Goal: Task Accomplishment & Management: Complete application form

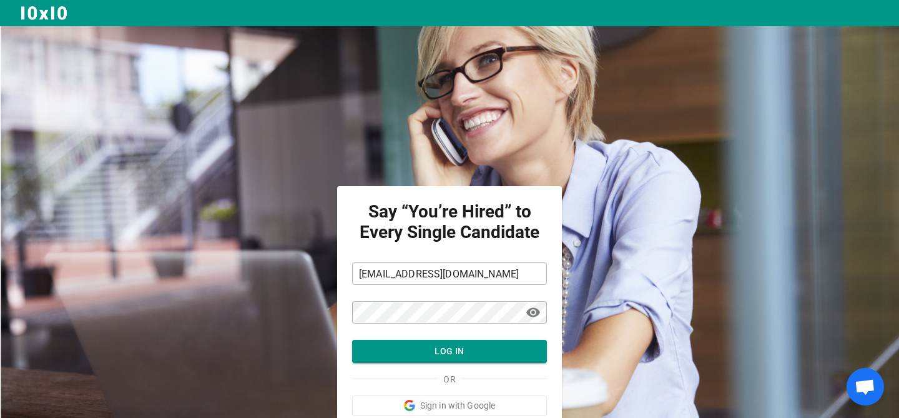
scroll to position [64, 0]
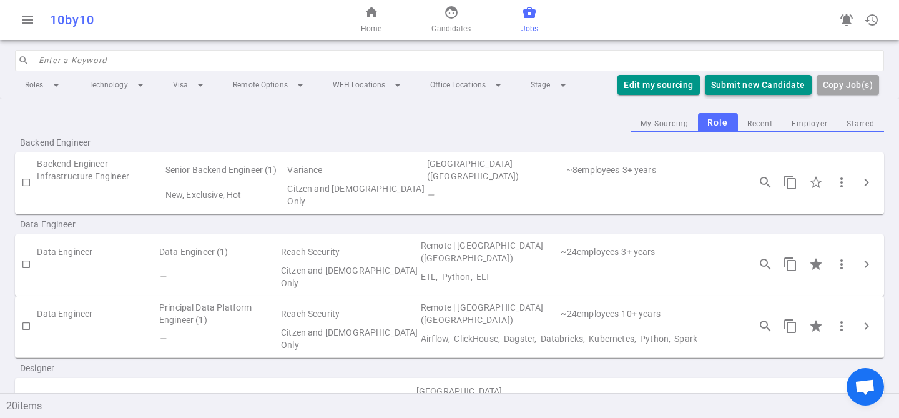
click at [739, 81] on button "Submit new Candidate" at bounding box center [758, 85] width 107 height 21
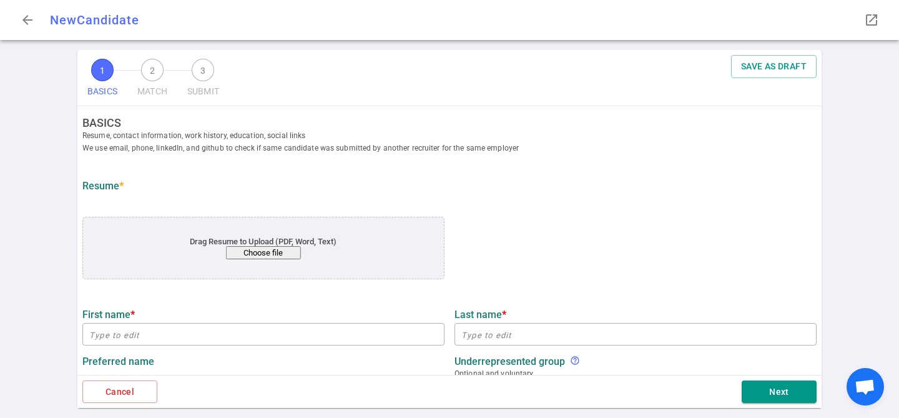
click at [257, 247] on button "Choose file" at bounding box center [263, 252] width 75 height 13
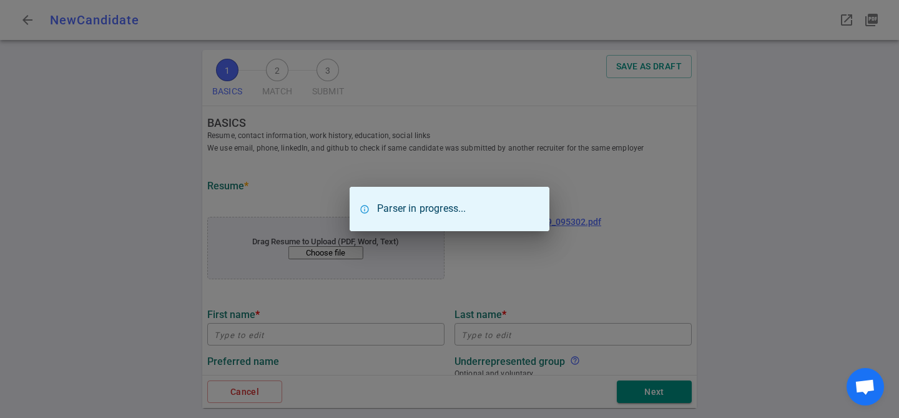
type input "Jeremy"
type input "Pollack"
type input "jeremypollack@gmail.com"
type input "Doumbek Digital"
type textarea "Staff Software Engineer"
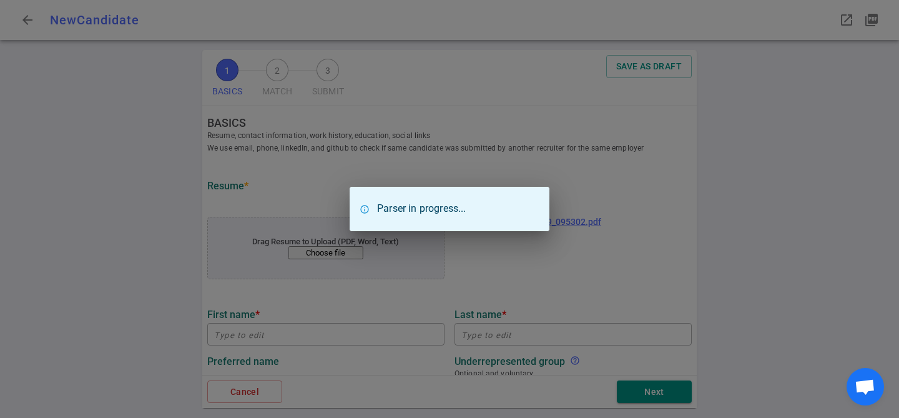
type input "13.8"
type input "University Of Missouri"
type input "Computer Science"
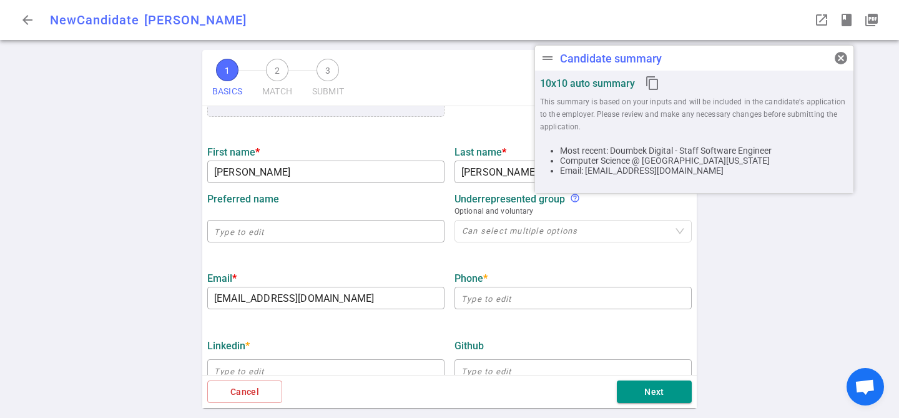
scroll to position [190, 0]
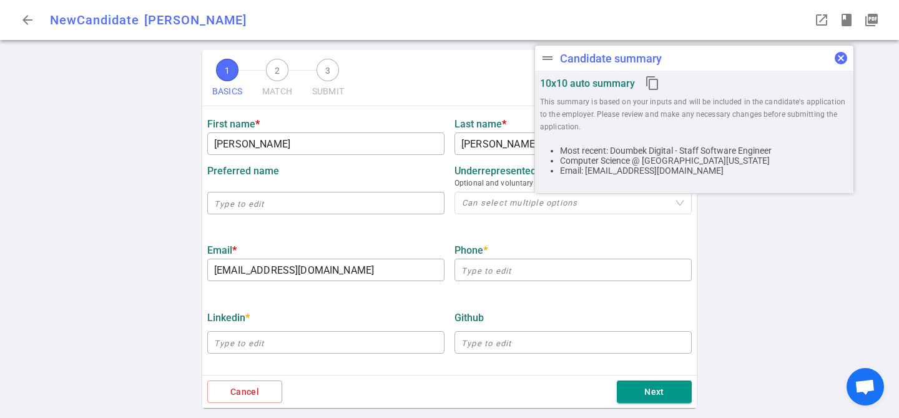
click at [847, 61] on span "cancel" at bounding box center [840, 58] width 15 height 15
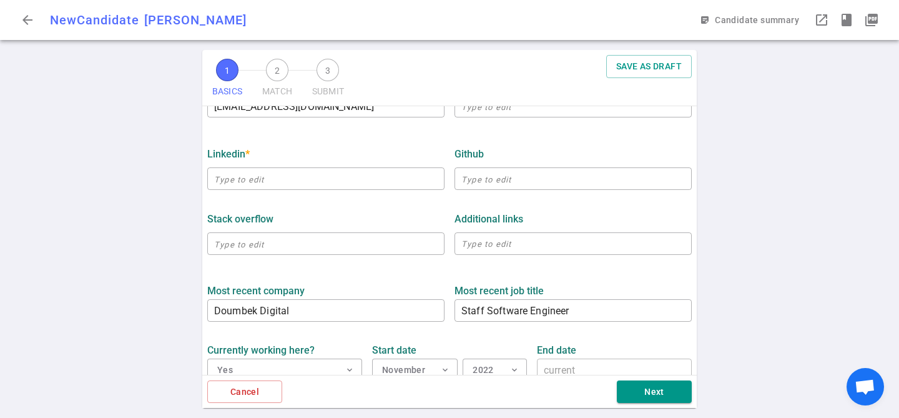
scroll to position [361, 0]
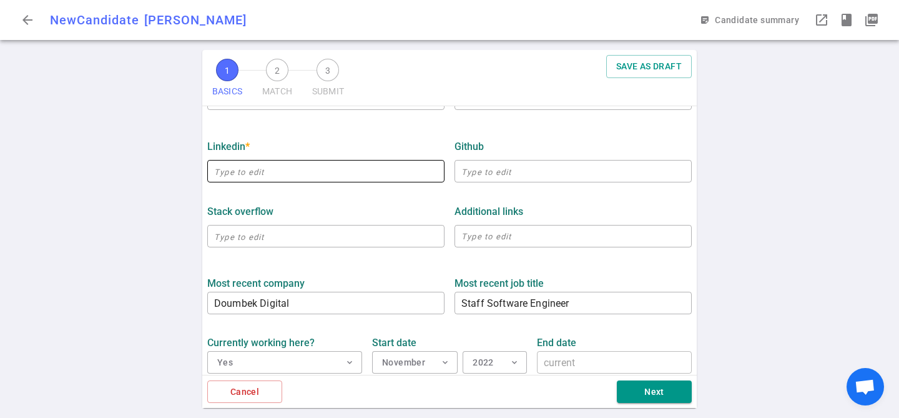
click at [298, 178] on input "text" at bounding box center [325, 171] width 237 height 20
paste input "https://www.linkedin.com/in/jeremyandrewpollack/"
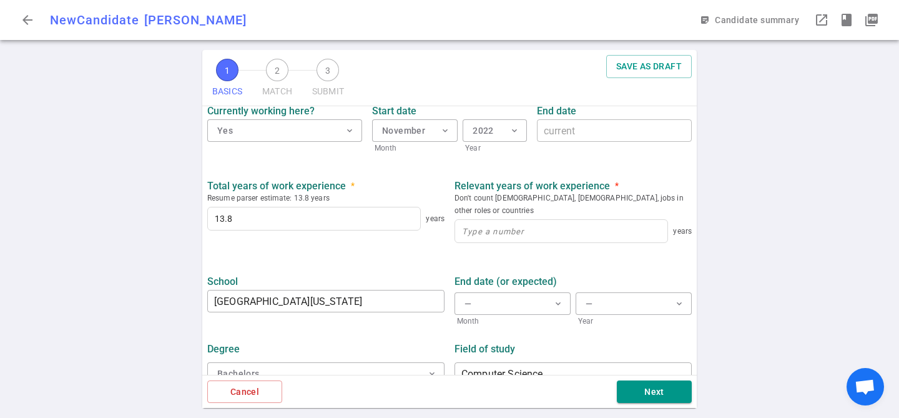
scroll to position [599, 0]
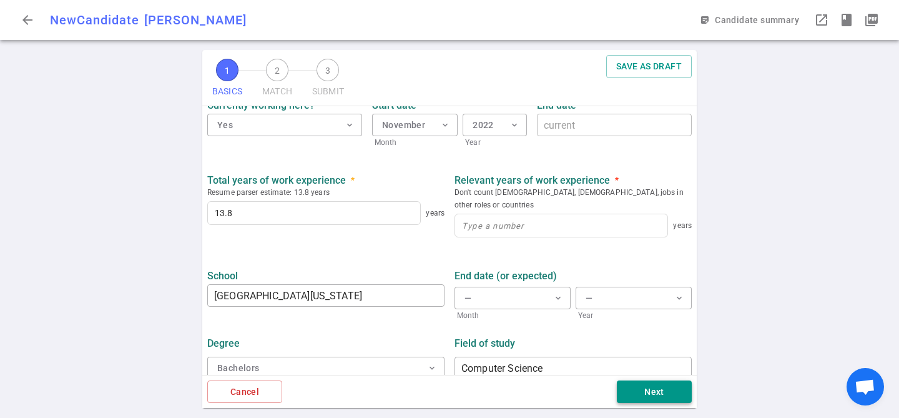
click at [641, 390] on button "Next" at bounding box center [654, 391] width 75 height 23
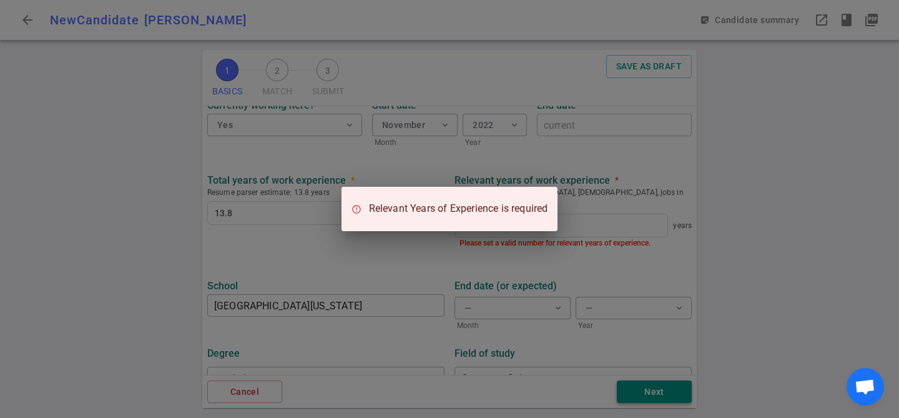
type input "https://www.linkedin.com/in/jeremyandrewpollack"
click at [410, 145] on div "Relevant Years of Experience is required" at bounding box center [449, 209] width 899 height 418
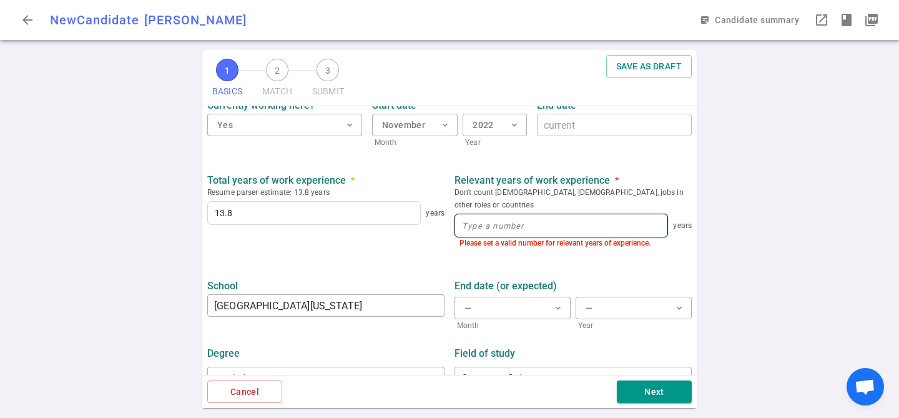
click at [496, 214] on input at bounding box center [561, 225] width 212 height 22
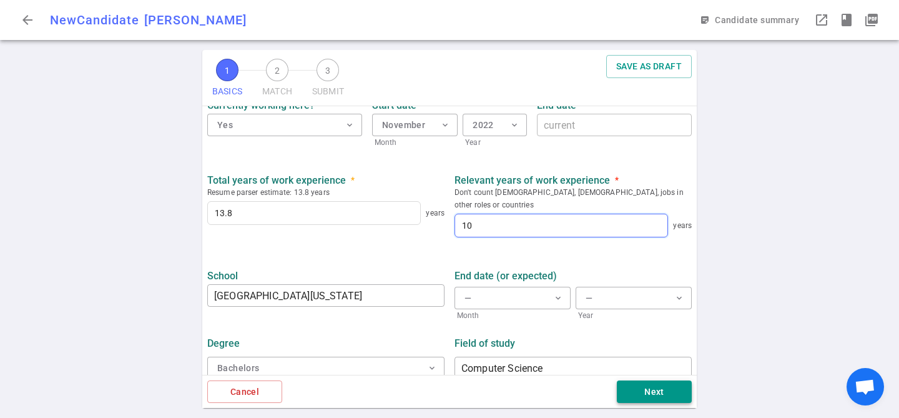
type input "10"
click at [623, 395] on button "Next" at bounding box center [654, 391] width 75 height 23
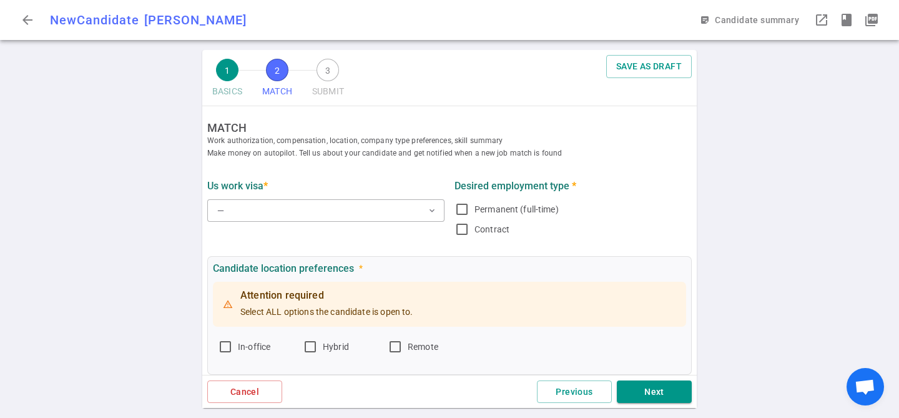
scroll to position [1, 0]
click at [299, 209] on button "— expand_more" at bounding box center [325, 210] width 237 height 22
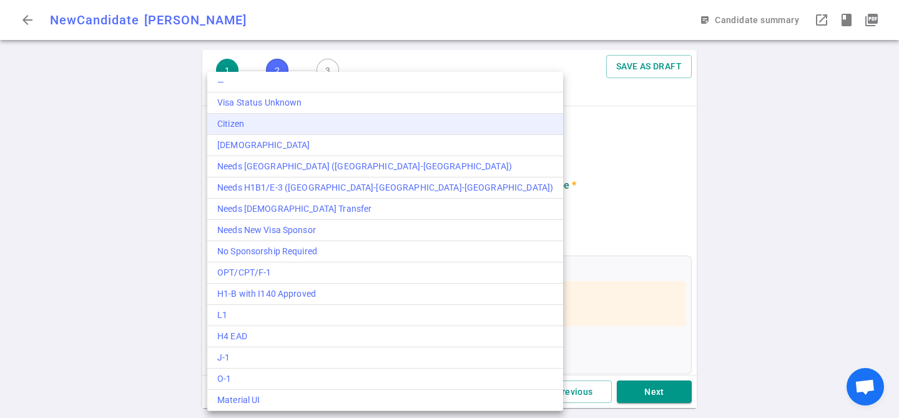
click at [293, 127] on div "Citizen" at bounding box center [385, 123] width 336 height 13
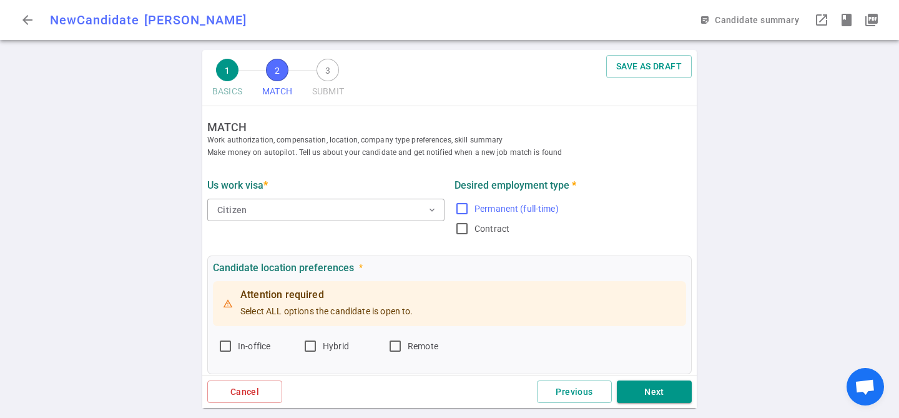
click at [469, 213] on label "Permanent (full-time)" at bounding box center [570, 209] width 232 height 20
click at [469, 213] on input "Permanent (full-time)" at bounding box center [461, 208] width 15 height 15
checkbox input "true"
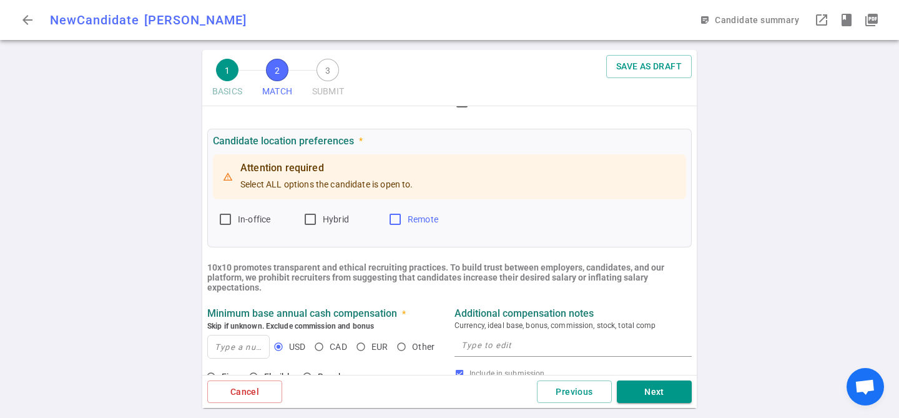
click at [411, 220] on span "Remote" at bounding box center [423, 219] width 31 height 10
click at [403, 220] on input "Remote" at bounding box center [395, 219] width 15 height 15
checkbox input "true"
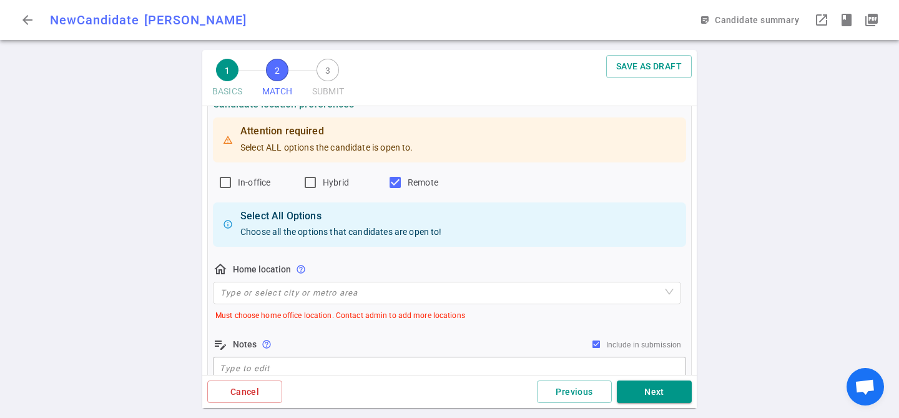
scroll to position [224, 0]
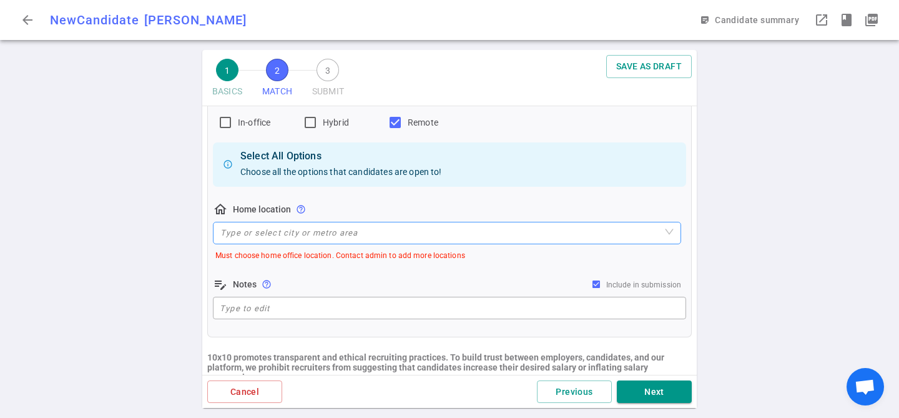
click at [368, 226] on input "search" at bounding box center [446, 232] width 453 height 21
type input "new"
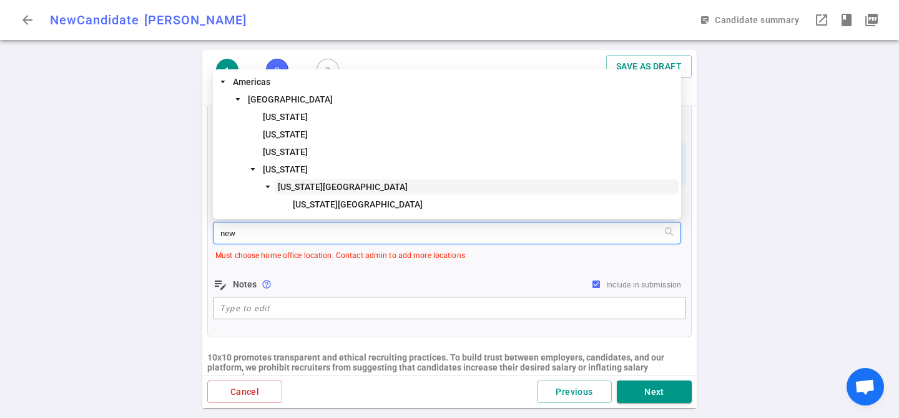
click at [344, 190] on span "New York Area" at bounding box center [476, 186] width 403 height 15
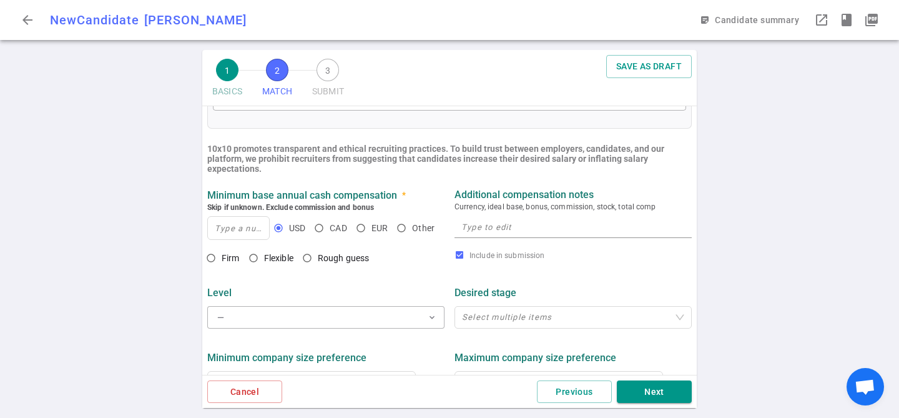
scroll to position [428, 0]
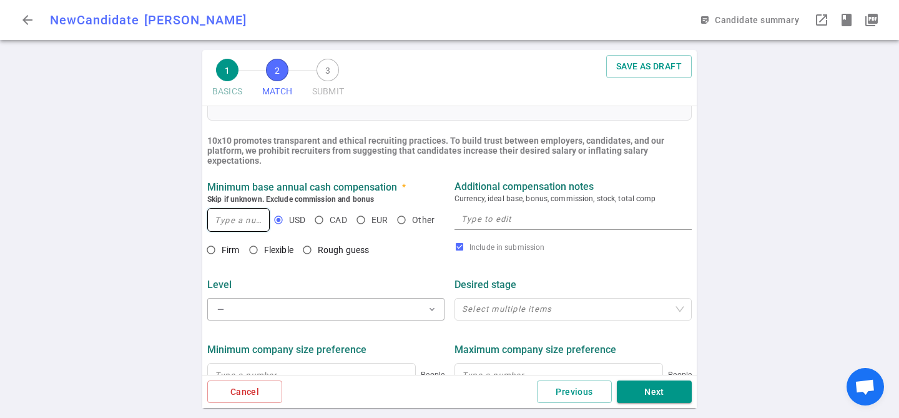
click at [250, 219] on input at bounding box center [238, 220] width 61 height 22
drag, startPoint x: 255, startPoint y: 223, endPoint x: 207, endPoint y: 219, distance: 48.2
click at [207, 219] on div "Minimum base annual cash compensation * Skip if unknown. Exclude commission and…" at bounding box center [325, 207] width 247 height 54
type input "3"
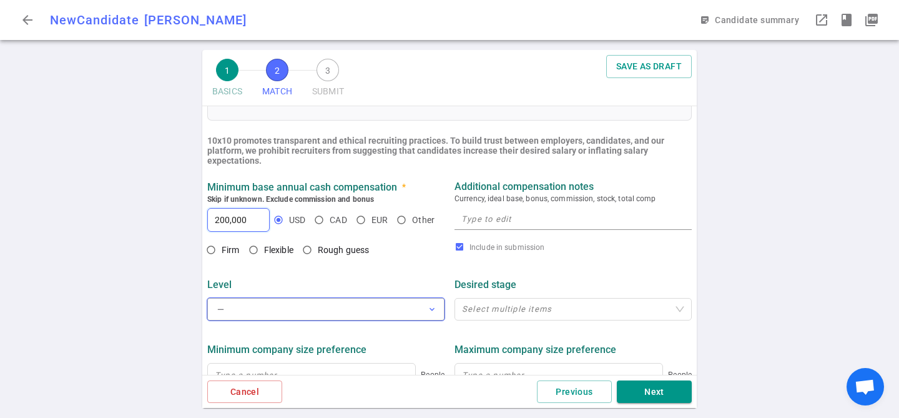
type input "200,000"
click at [274, 312] on button "— expand_more" at bounding box center [325, 309] width 237 height 22
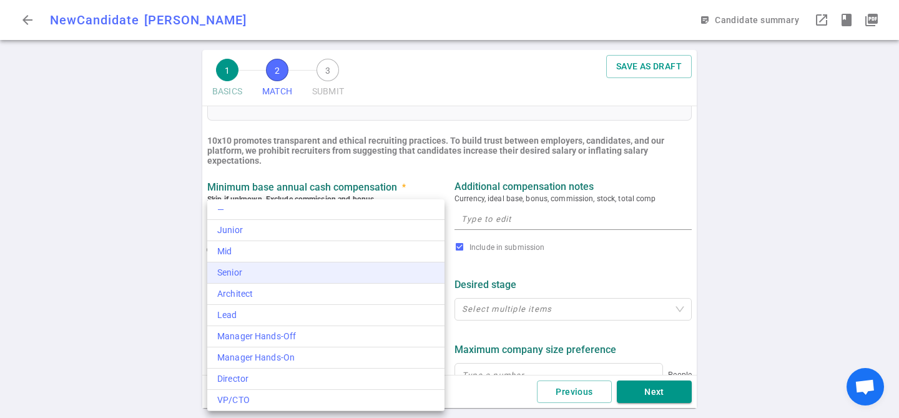
click at [270, 270] on div "Senior" at bounding box center [325, 272] width 217 height 13
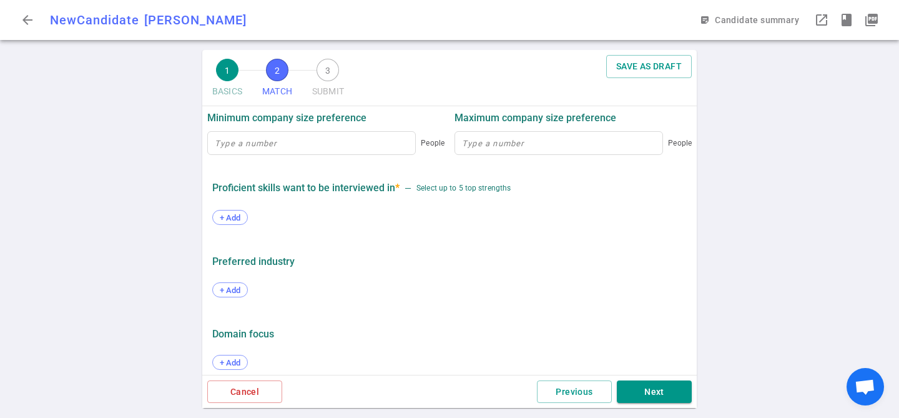
scroll to position [671, 0]
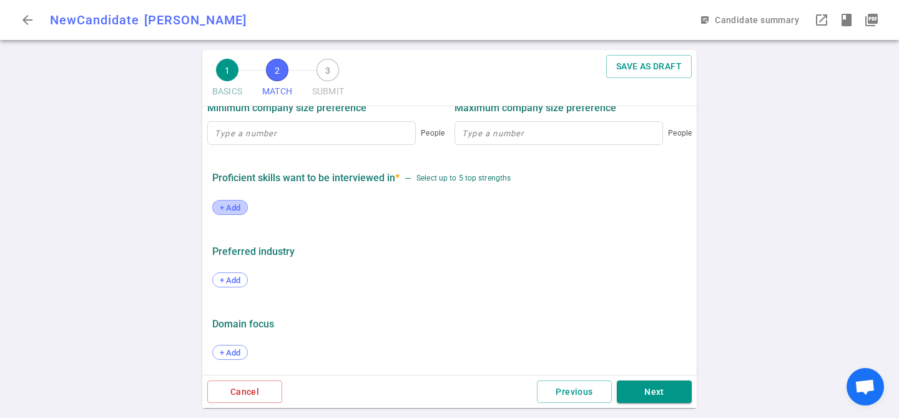
click at [224, 203] on span "+ Add" at bounding box center [229, 207] width 29 height 9
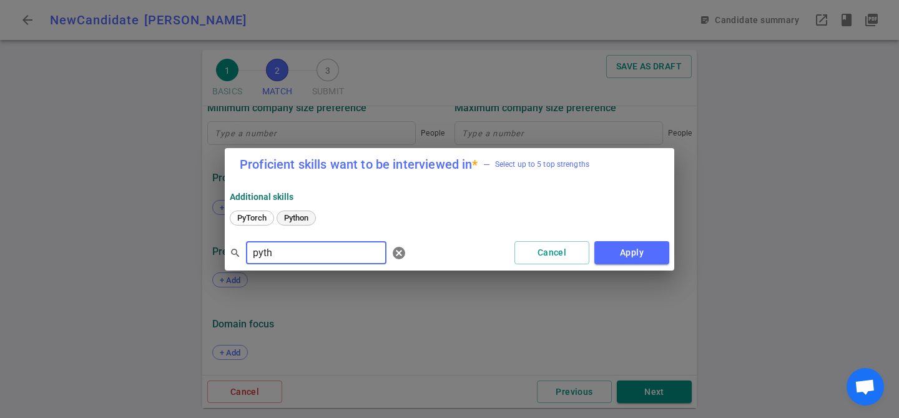
click at [298, 214] on span "Python" at bounding box center [296, 217] width 33 height 9
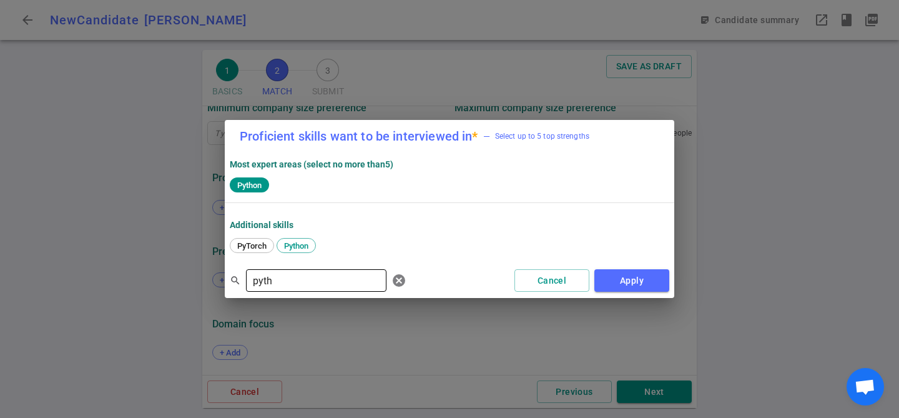
click at [288, 285] on input "pyth" at bounding box center [316, 280] width 140 height 20
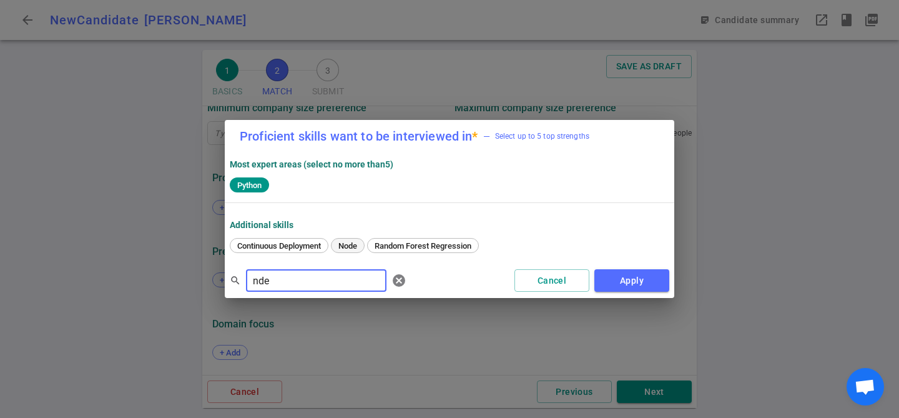
click at [361, 244] on span "Node" at bounding box center [347, 245] width 27 height 9
click at [343, 275] on input "nde" at bounding box center [316, 280] width 140 height 20
type input "ava"
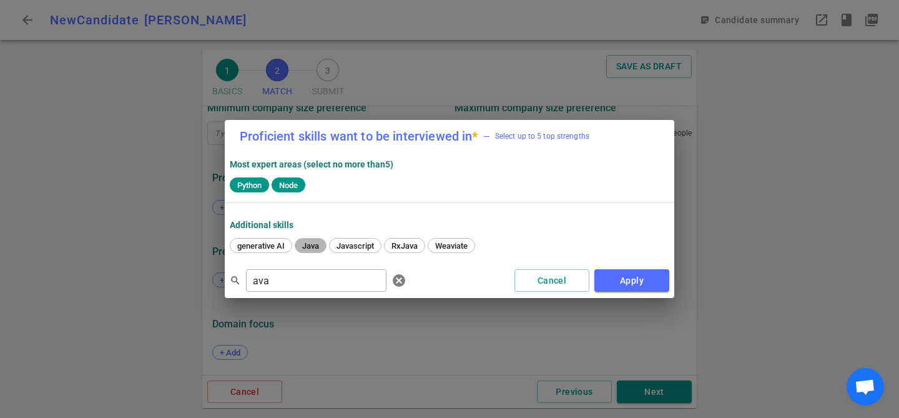
click at [312, 249] on span "Java" at bounding box center [311, 245] width 26 height 9
click at [619, 287] on button "Apply" at bounding box center [631, 280] width 75 height 23
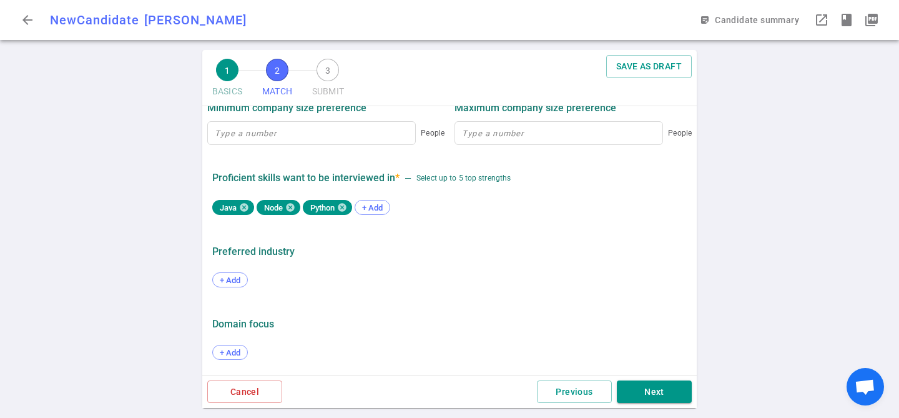
click at [644, 405] on div "Cancel Previous Next" at bounding box center [449, 392] width 494 height 34
click at [646, 391] on button "Next" at bounding box center [654, 391] width 75 height 23
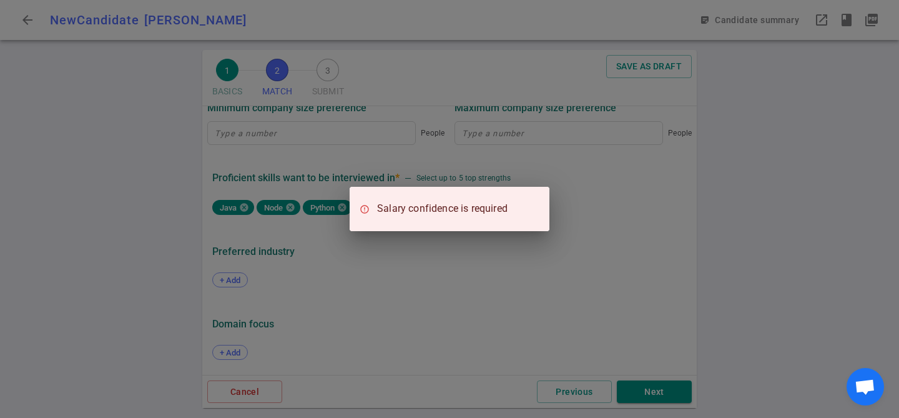
click at [499, 297] on div "Salary confidence is required" at bounding box center [449, 209] width 899 height 418
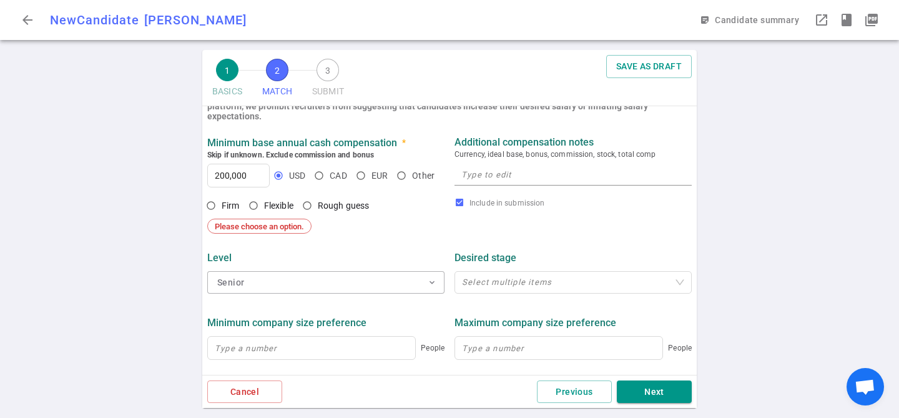
scroll to position [395, 0]
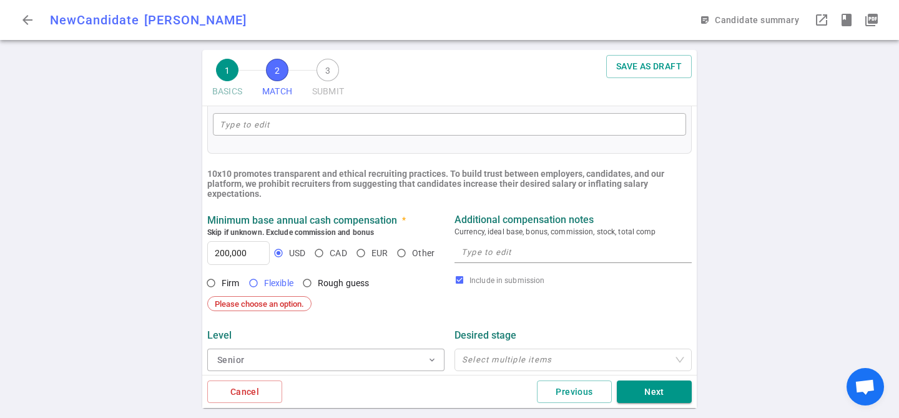
click at [265, 280] on span "Flexible" at bounding box center [278, 283] width 29 height 10
click at [264, 280] on input "Flexible" at bounding box center [253, 282] width 21 height 21
radio input "true"
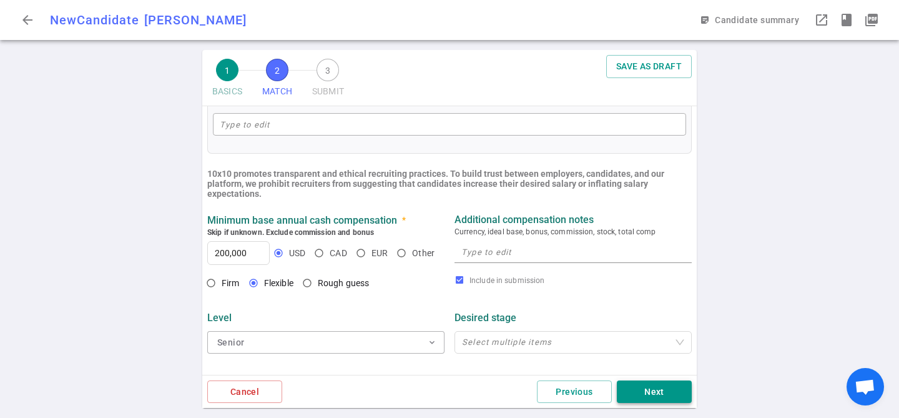
click at [628, 396] on button "Next" at bounding box center [654, 391] width 75 height 23
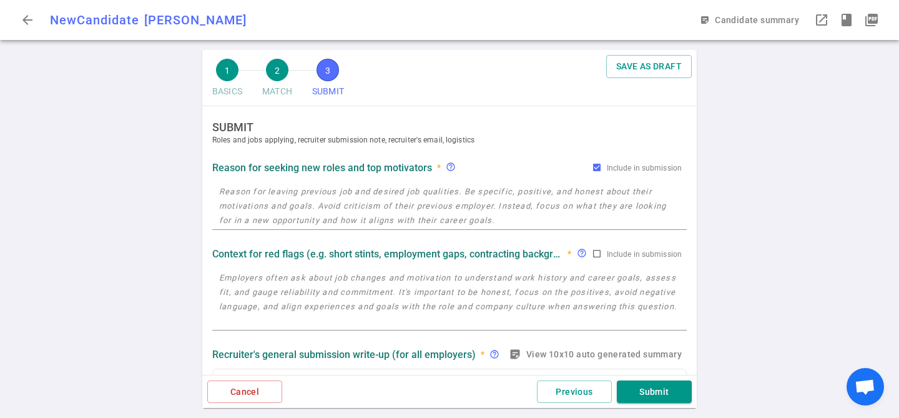
scroll to position [0, 0]
click at [421, 214] on textarea at bounding box center [449, 206] width 461 height 43
paste textarea "Reason for Looking: Consulting work is not super stable so would like a less va…"
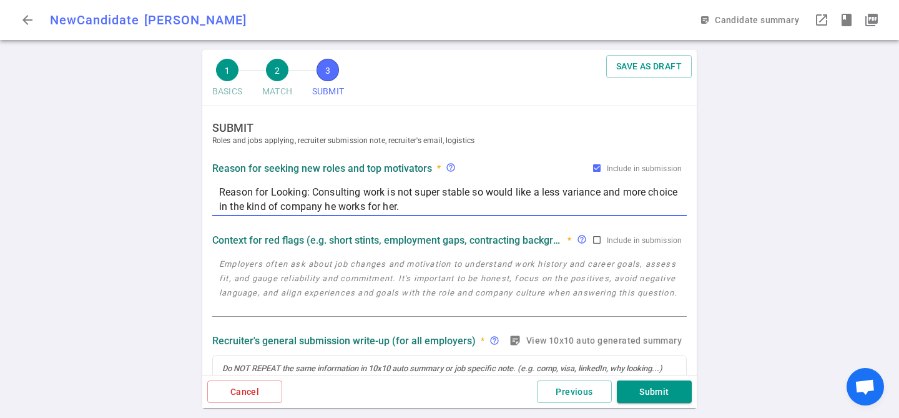
click at [439, 210] on textarea "Reason for Looking: Consulting work is not super stable so would like a less va…" at bounding box center [449, 199] width 461 height 29
drag, startPoint x: 414, startPoint y: 209, endPoint x: 464, endPoint y: 210, distance: 50.0
click at [464, 210] on textarea "Reason for Looking: Consulting work is not super stable so would like a less va…" at bounding box center [449, 199] width 461 height 29
type textarea "Reason for Looking: Consulting work is not super stable so would like a less va…"
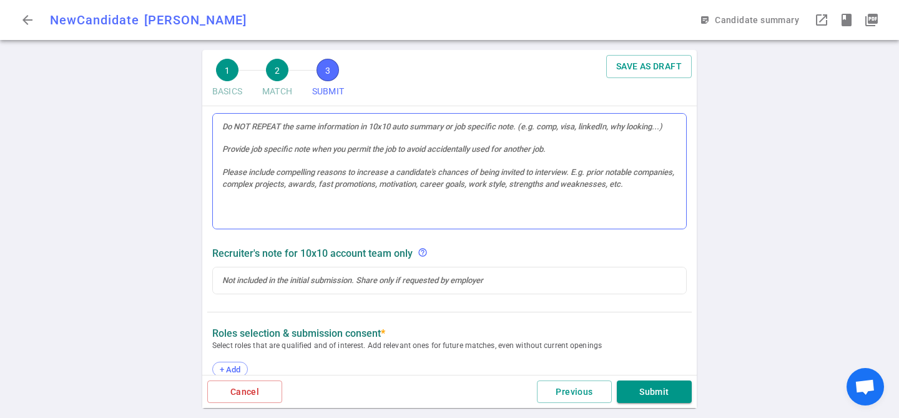
click at [345, 157] on div at bounding box center [449, 171] width 473 height 115
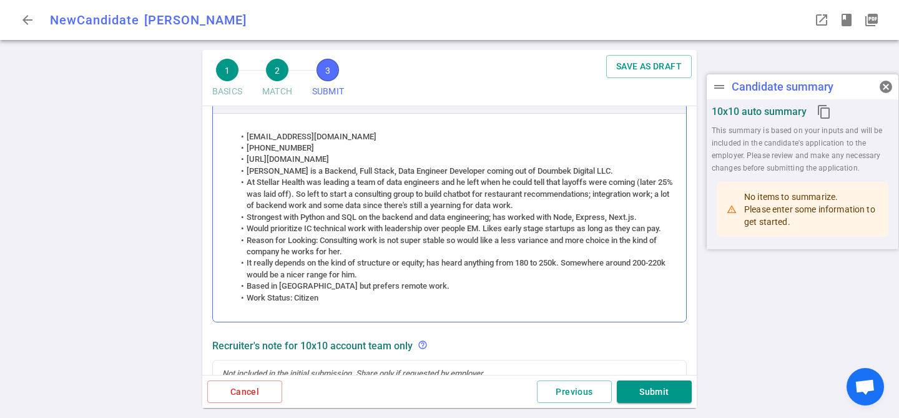
scroll to position [2, 0]
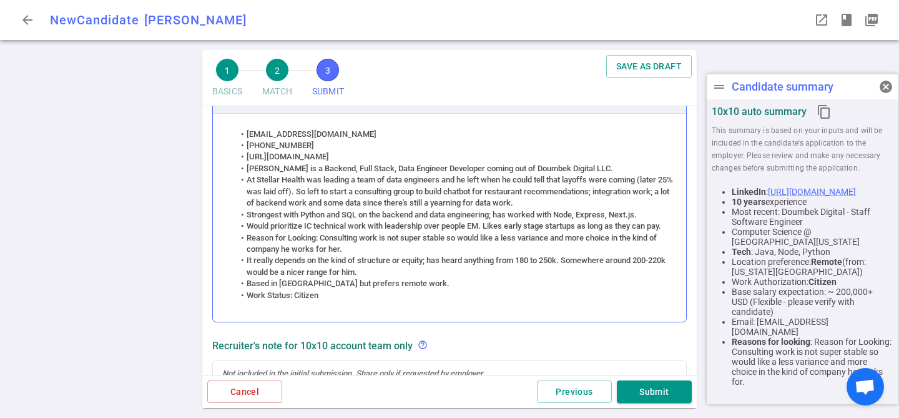
drag, startPoint x: 352, startPoint y: 253, endPoint x: 324, endPoint y: 253, distance: 28.1
click at [324, 253] on li "Reason for Looking: Consulting work is not super stable so would like a less va…" at bounding box center [456, 243] width 443 height 23
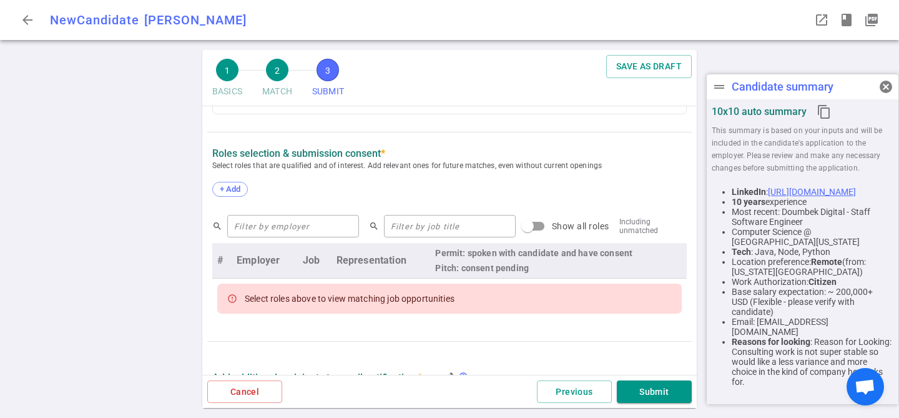
scroll to position [544, 0]
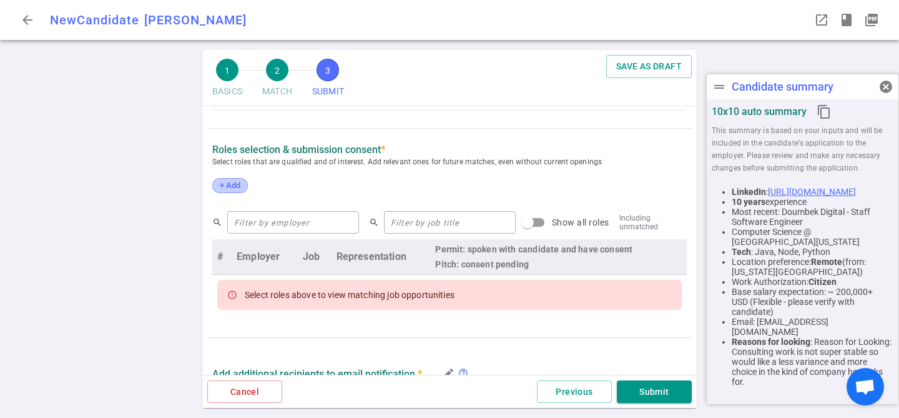
click at [241, 190] on span "+ Add" at bounding box center [229, 184] width 29 height 9
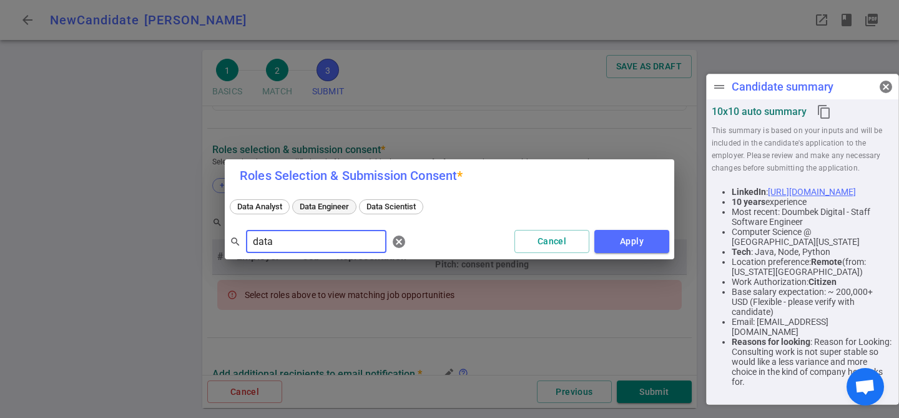
type input "data"
click at [332, 210] on span "Data Engineer" at bounding box center [324, 206] width 58 height 9
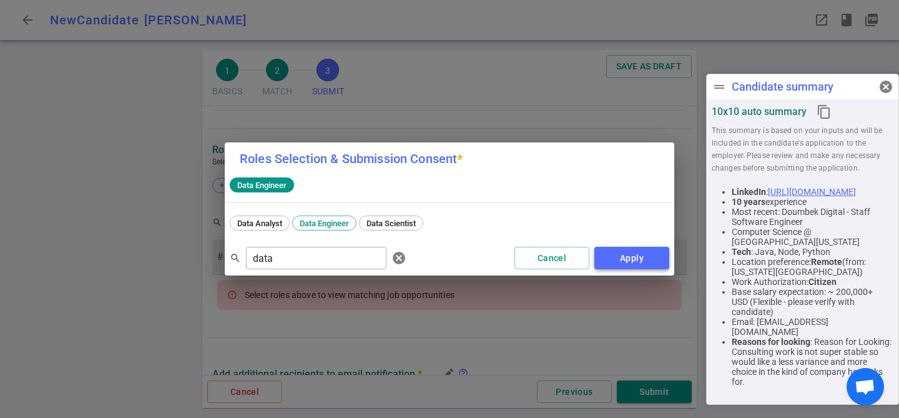
click at [644, 267] on button "Apply" at bounding box center [631, 258] width 75 height 23
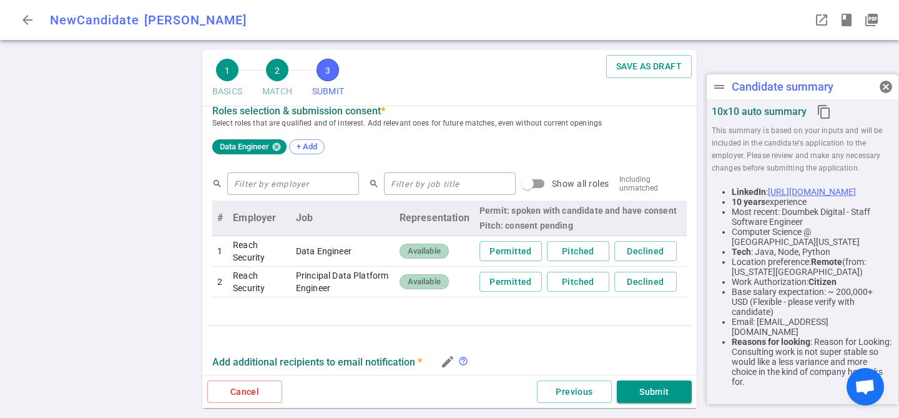
scroll to position [560, 0]
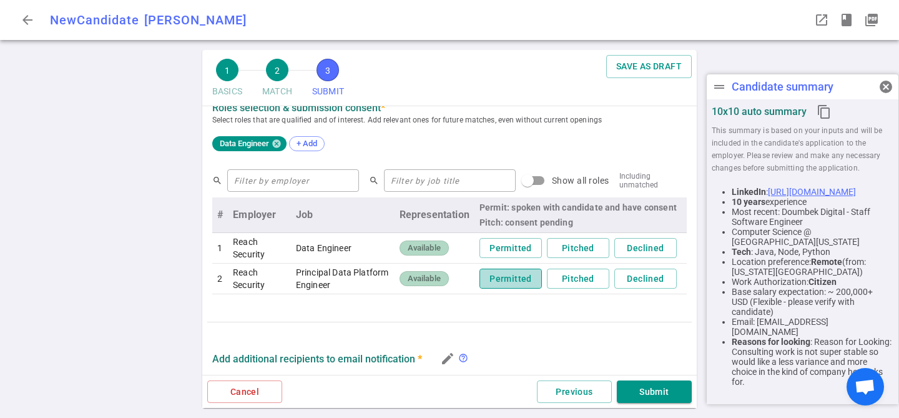
click at [530, 283] on button "Permitted" at bounding box center [510, 278] width 62 height 21
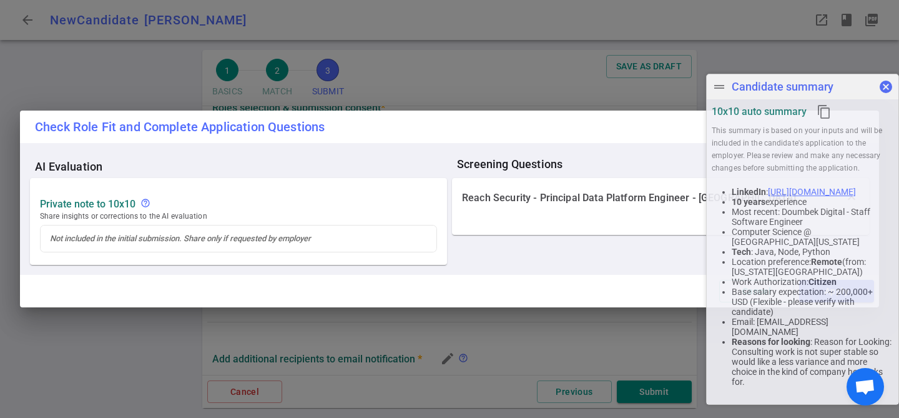
click at [883, 91] on span "cancel" at bounding box center [885, 86] width 15 height 15
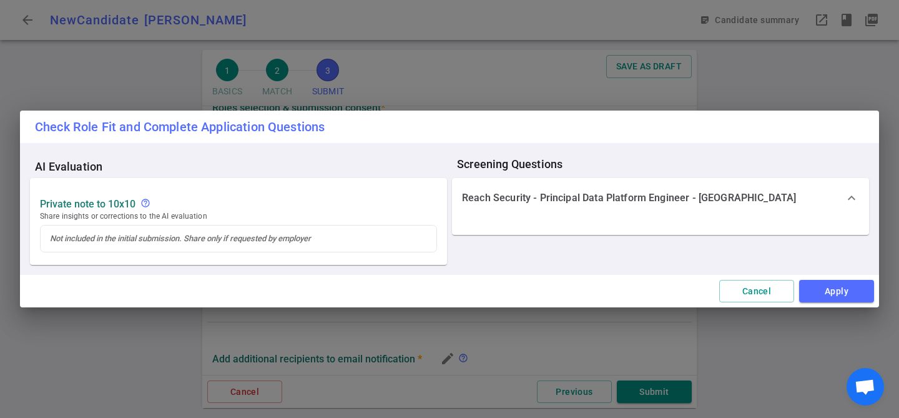
click at [838, 271] on div "AI Evaluation Private Note to 10x10 help_outline Share insights or corrections …" at bounding box center [449, 209] width 859 height 132
click at [838, 282] on button "Apply" at bounding box center [836, 291] width 75 height 23
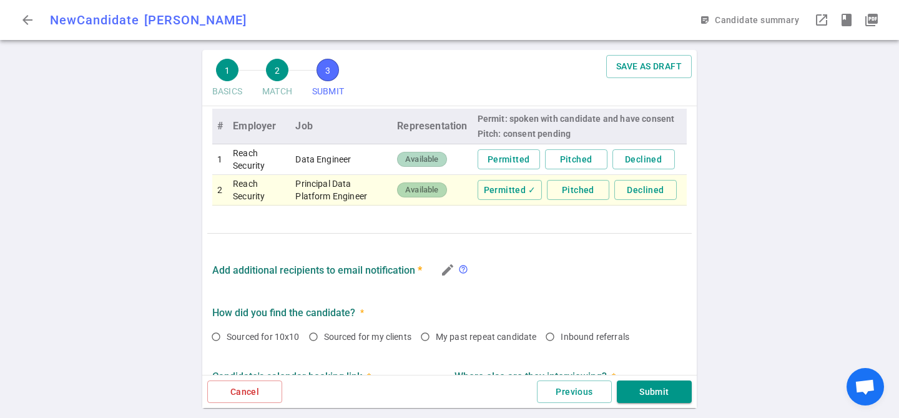
scroll to position [729, 0]
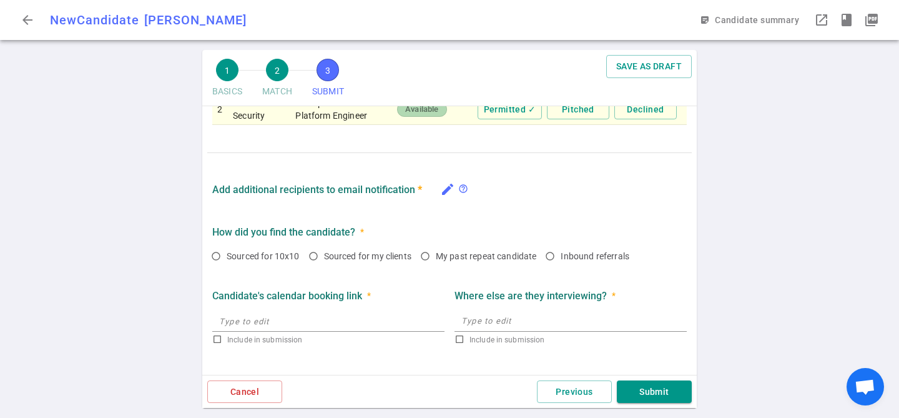
click at [439, 187] on button "edit" at bounding box center [447, 189] width 21 height 21
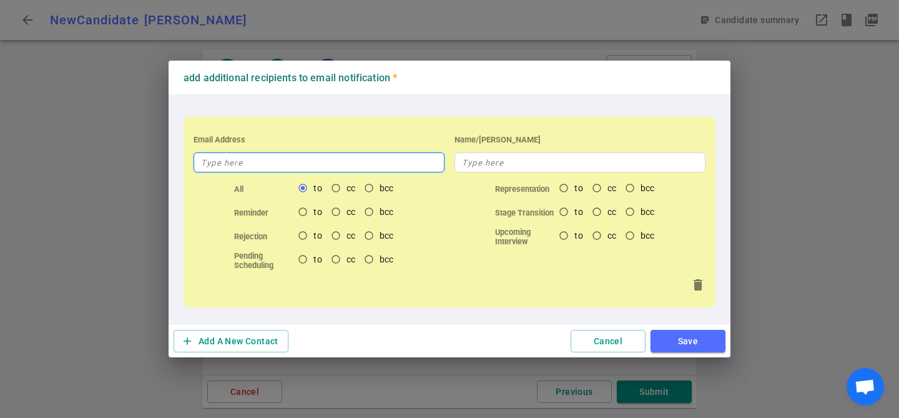
click at [363, 161] on input "text" at bounding box center [319, 162] width 251 height 20
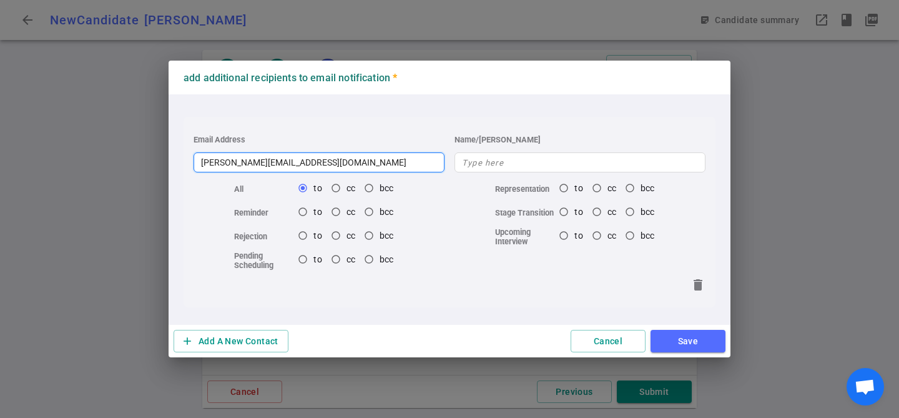
type input "brianda@cpi-search.com"
click at [687, 346] on button "Save" at bounding box center [688, 341] width 75 height 23
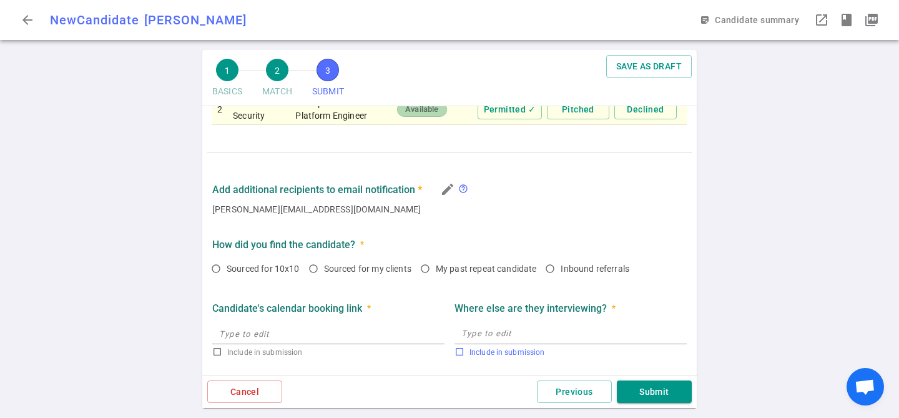
click at [679, 345] on label "Include in submission" at bounding box center [567, 351] width 227 height 15
click at [464, 346] on input "Include in submission" at bounding box center [459, 351] width 10 height 10
checkbox input "true"
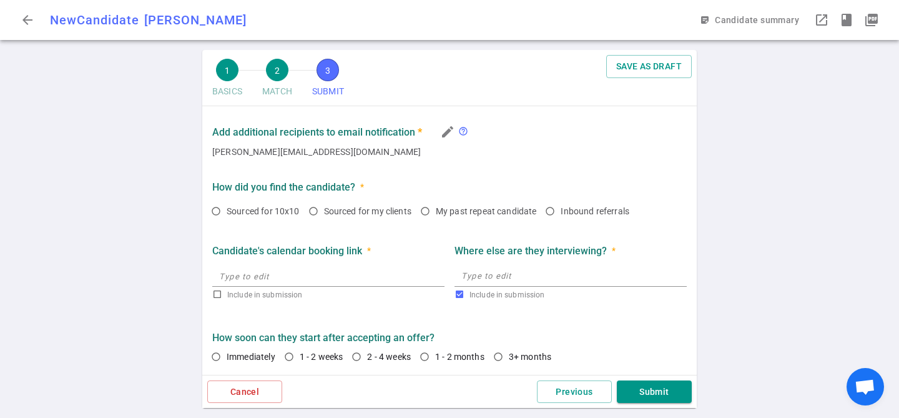
scroll to position [787, 0]
click at [658, 396] on button "Submit" at bounding box center [654, 391] width 75 height 23
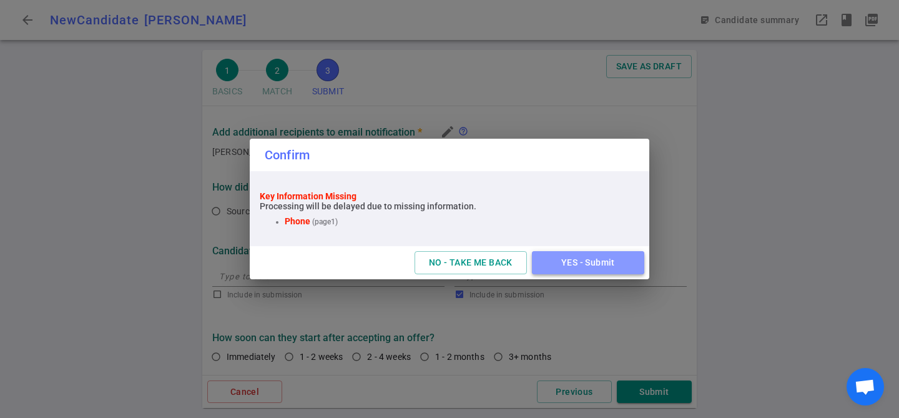
click at [566, 267] on button "YES - Submit" at bounding box center [588, 262] width 112 height 23
